Goal: Register for event/course

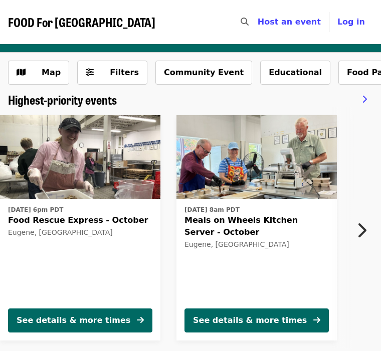
click at [365, 236] on icon "chevron-right icon" at bounding box center [361, 230] width 10 height 19
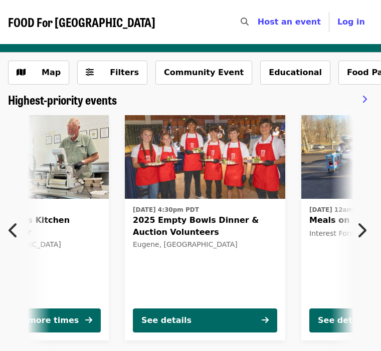
scroll to position [0, 252]
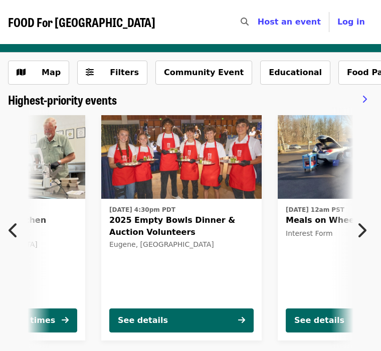
click at [364, 235] on icon "chevron-right icon" at bounding box center [361, 230] width 10 height 19
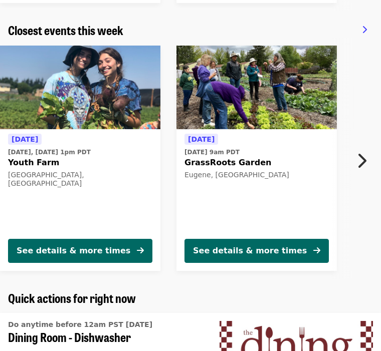
scroll to position [337, 0]
click at [289, 190] on div "[DATE] [DATE] 9am PDT GrassRoots Garden Eugene, [GEOGRAPHIC_DATA]" at bounding box center [256, 182] width 144 height 97
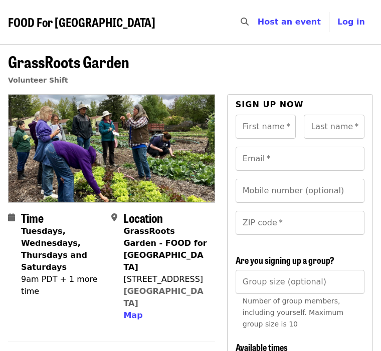
click at [146, 301] on section "Time Tuesdays, Wednesdays, Thursdays and Saturdays 9am PDT + 1 more time Locati…" at bounding box center [111, 270] width 207 height 119
click at [133, 311] on span "Map" at bounding box center [132, 316] width 19 height 10
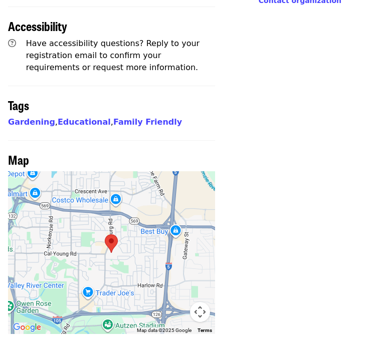
scroll to position [843, 0]
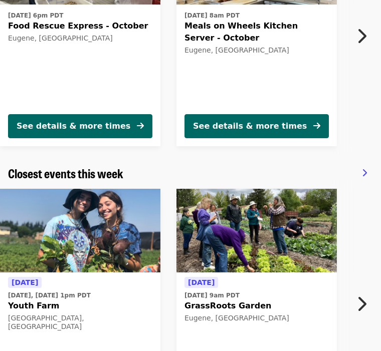
click at [245, 313] on div "[DATE] [DATE] 9am PDT GrassRoots Garden Eugene, [GEOGRAPHIC_DATA]" at bounding box center [256, 325] width 144 height 97
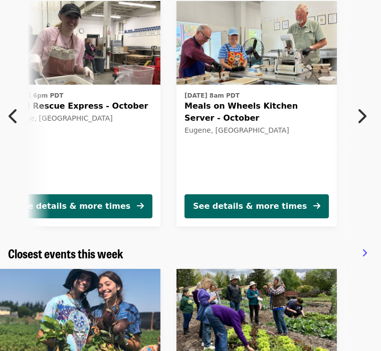
click at [369, 118] on button "Next item" at bounding box center [364, 116] width 33 height 28
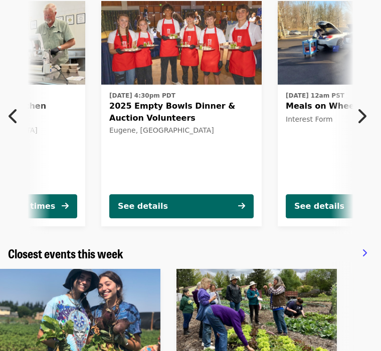
click at [361, 118] on icon "chevron-right icon" at bounding box center [361, 116] width 10 height 19
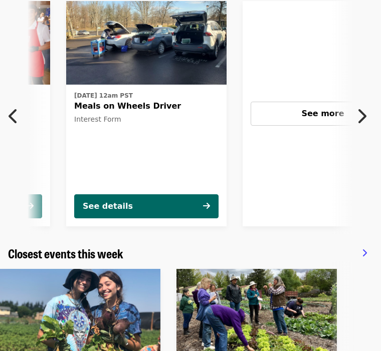
scroll to position [0, 503]
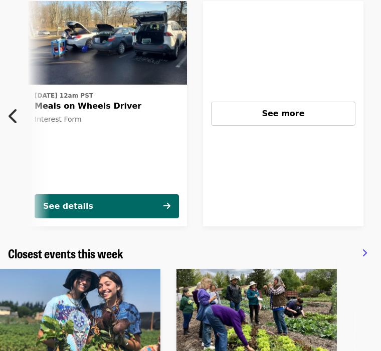
click at [116, 208] on button "See details" at bounding box center [107, 206] width 144 height 24
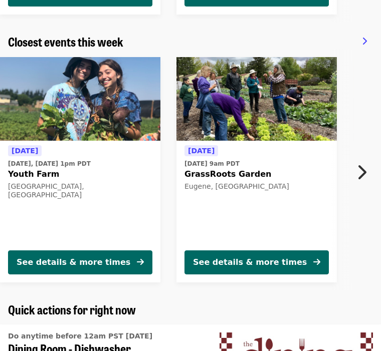
scroll to position [326, 0]
click at [360, 175] on icon "chevron-right icon" at bounding box center [361, 172] width 10 height 19
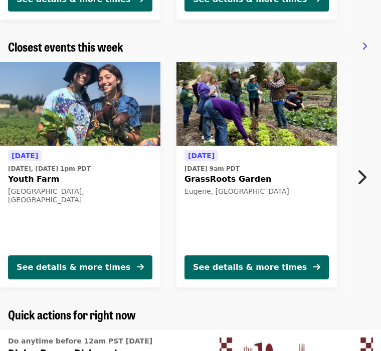
scroll to position [0, 0]
